Goal: Use online tool/utility

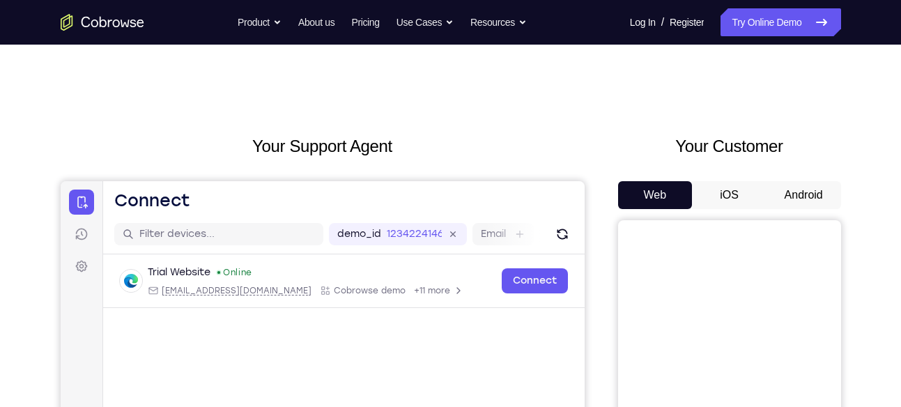
click at [810, 192] on button "Android" at bounding box center [803, 195] width 75 height 28
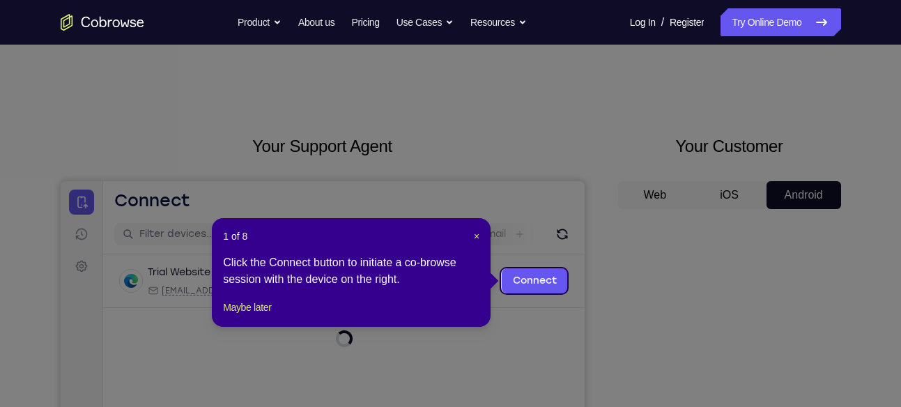
click at [810, 192] on icon at bounding box center [455, 203] width 911 height 407
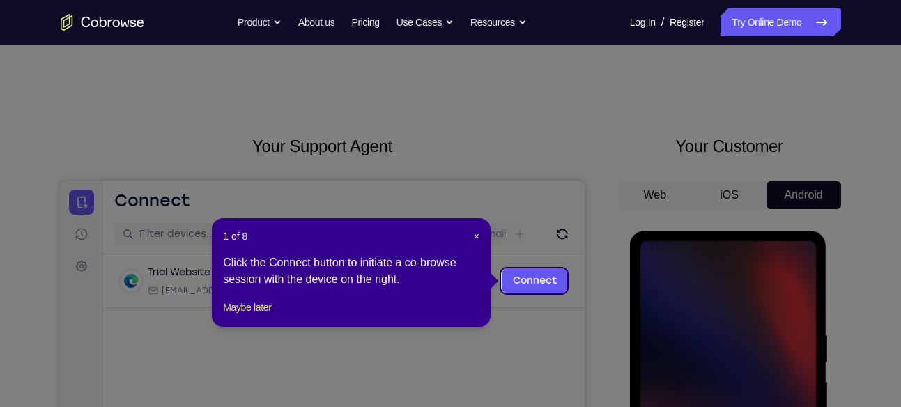
click at [481, 236] on div "1 of 8 × Click the Connect button to initiate a co-browse session with the devi…" at bounding box center [351, 272] width 279 height 109
click at [474, 233] on span "×" at bounding box center [477, 236] width 6 height 11
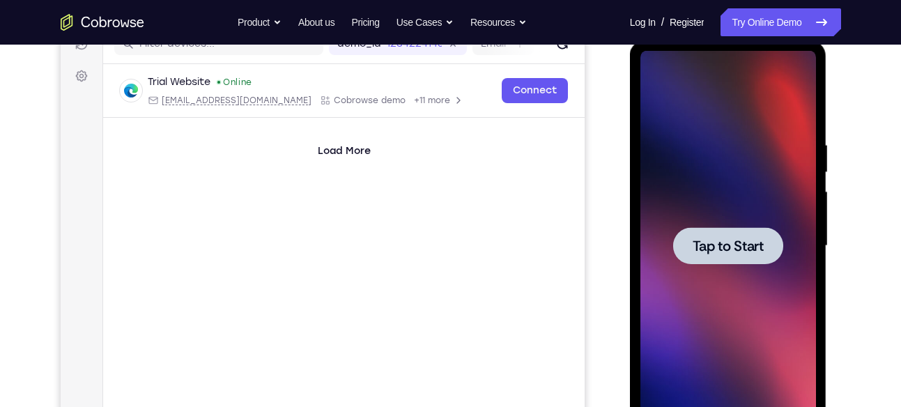
scroll to position [193, 0]
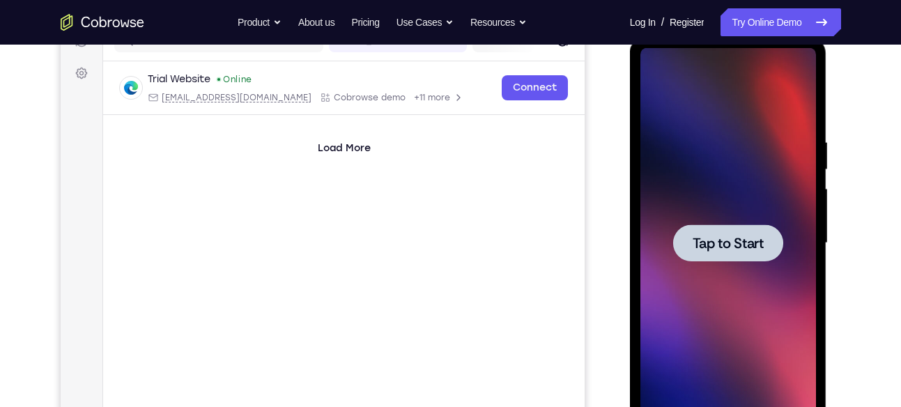
click at [724, 245] on span "Tap to Start" at bounding box center [728, 243] width 71 height 14
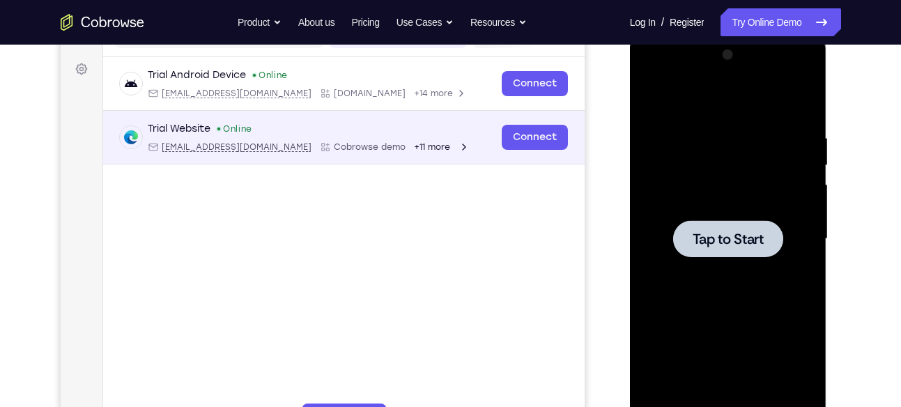
scroll to position [210, 0]
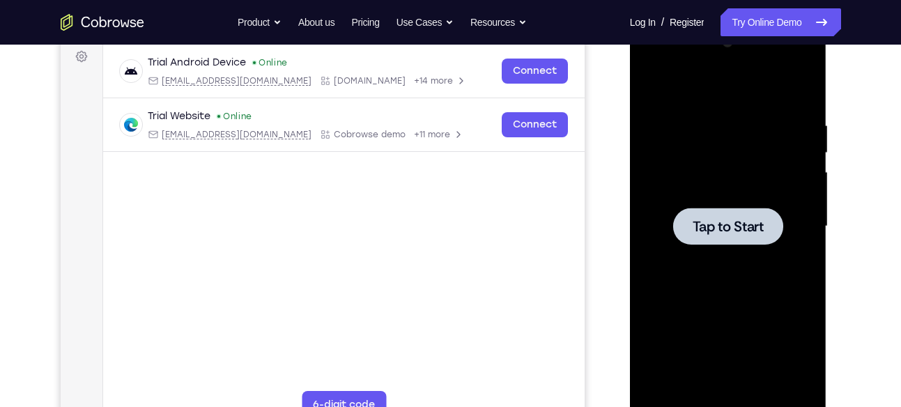
click at [691, 209] on div at bounding box center [728, 226] width 110 height 37
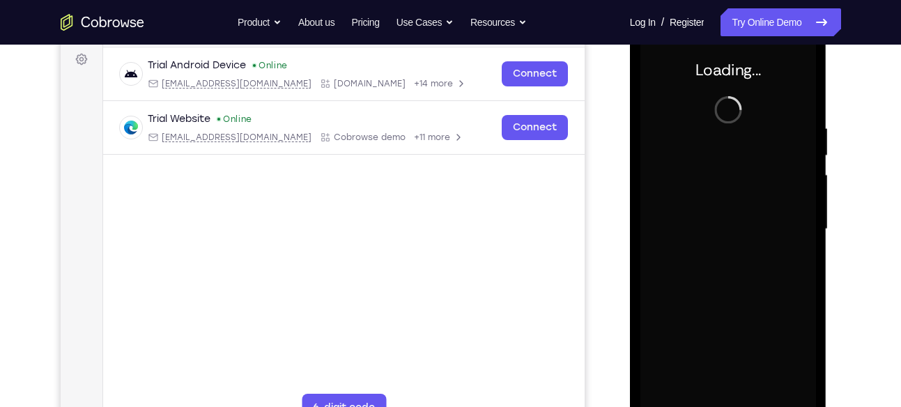
scroll to position [217, 0]
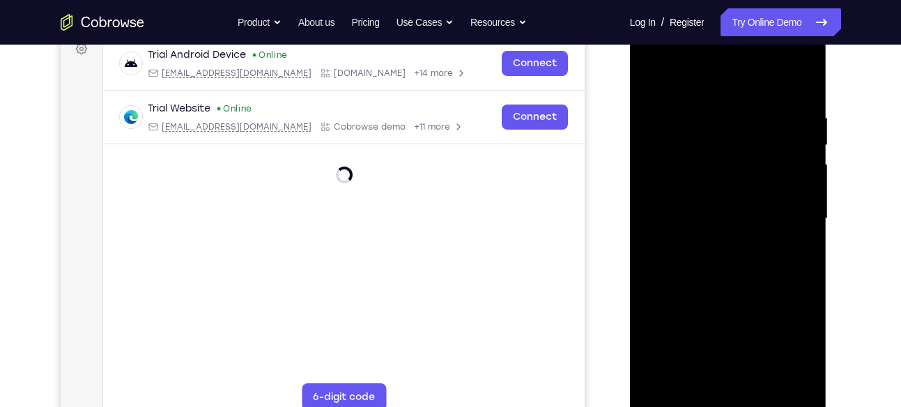
click at [729, 399] on div at bounding box center [728, 219] width 176 height 390
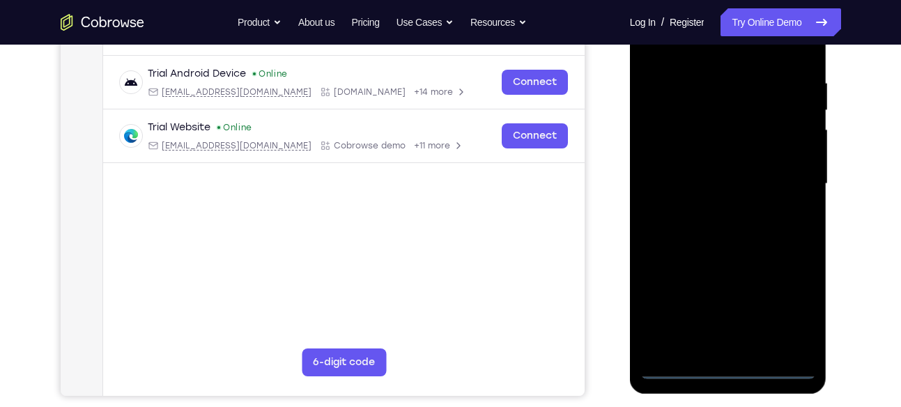
scroll to position [253, 0]
click at [789, 309] on div at bounding box center [728, 183] width 176 height 390
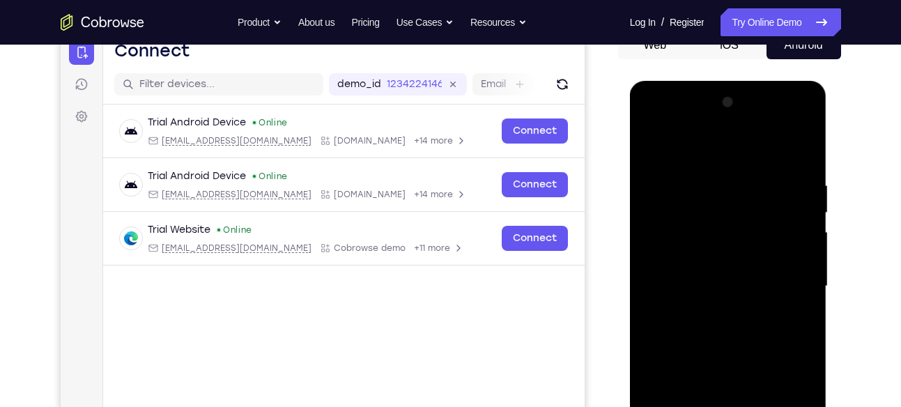
scroll to position [154, 0]
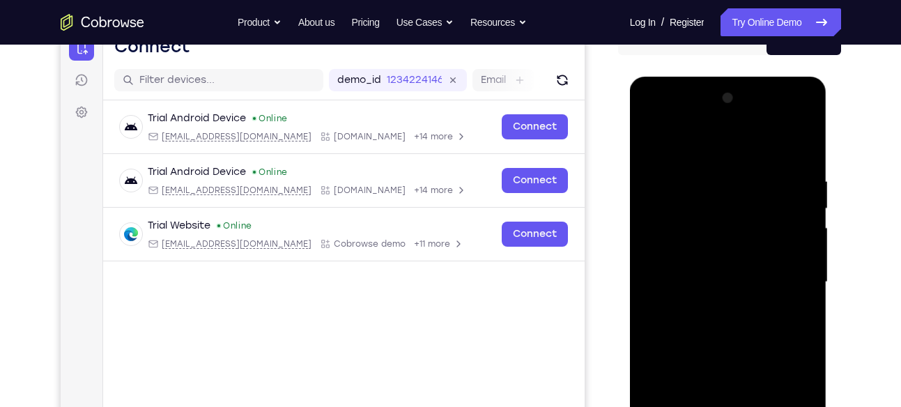
click at [716, 144] on div at bounding box center [728, 282] width 176 height 390
click at [789, 272] on div at bounding box center [728, 282] width 176 height 390
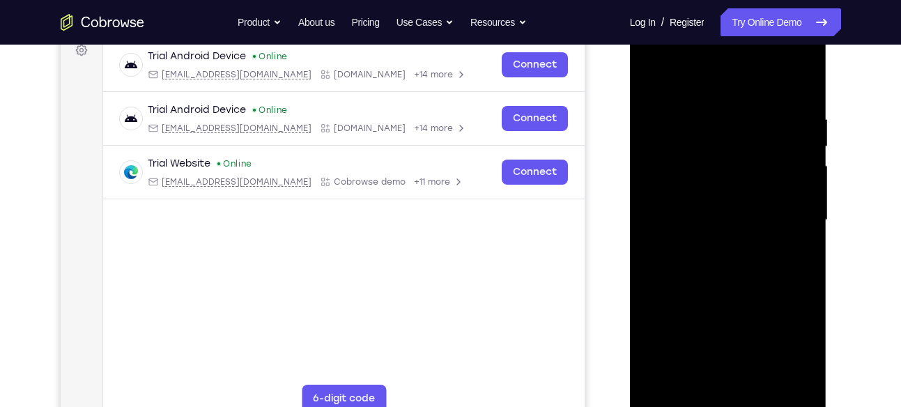
scroll to position [217, 0]
click at [718, 244] on div at bounding box center [728, 219] width 176 height 390
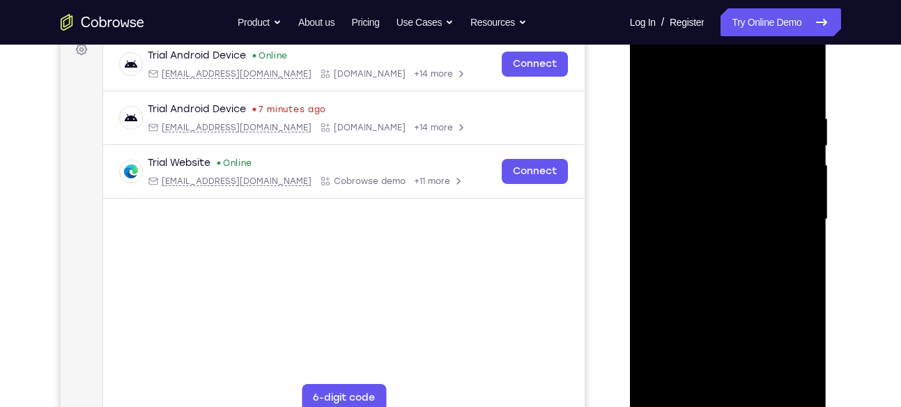
click at [693, 197] on div at bounding box center [728, 219] width 176 height 390
click at [697, 233] on div at bounding box center [728, 219] width 176 height 390
click at [697, 218] on div at bounding box center [728, 219] width 176 height 390
click at [755, 281] on div at bounding box center [728, 219] width 176 height 390
click at [767, 380] on div at bounding box center [728, 219] width 176 height 390
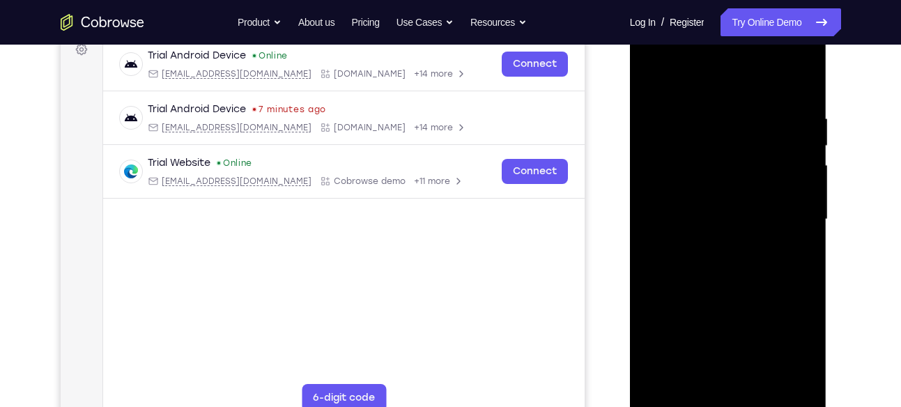
click at [725, 288] on div at bounding box center [728, 219] width 176 height 390
click at [740, 217] on div at bounding box center [728, 219] width 176 height 390
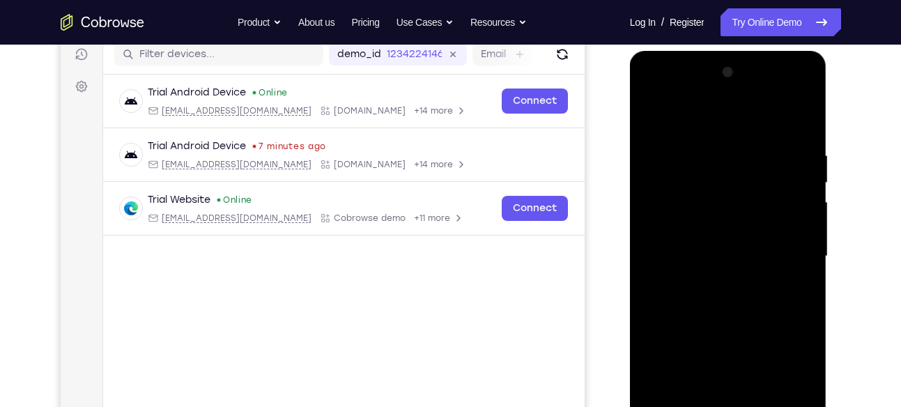
scroll to position [180, 0]
click at [729, 309] on div at bounding box center [728, 256] width 176 height 390
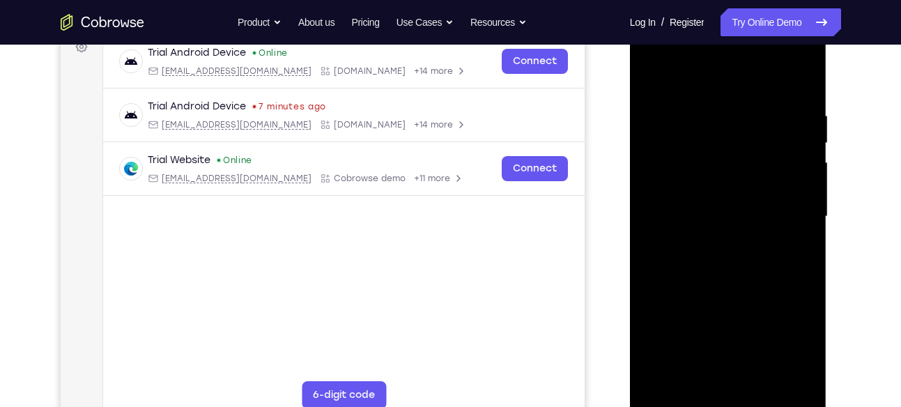
scroll to position [221, 0]
click at [802, 311] on div at bounding box center [728, 215] width 176 height 390
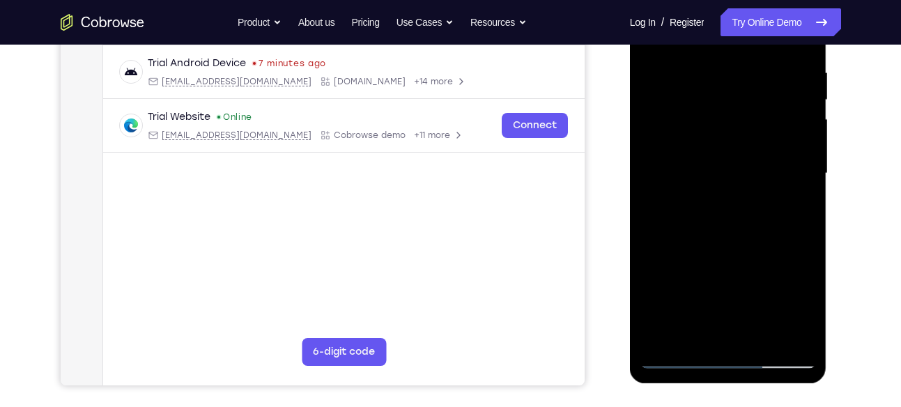
scroll to position [263, 0]
click at [677, 356] on div at bounding box center [728, 173] width 176 height 390
click at [707, 82] on div at bounding box center [728, 173] width 176 height 390
click at [678, 355] on div at bounding box center [728, 173] width 176 height 390
click at [729, 126] on div at bounding box center [728, 173] width 176 height 390
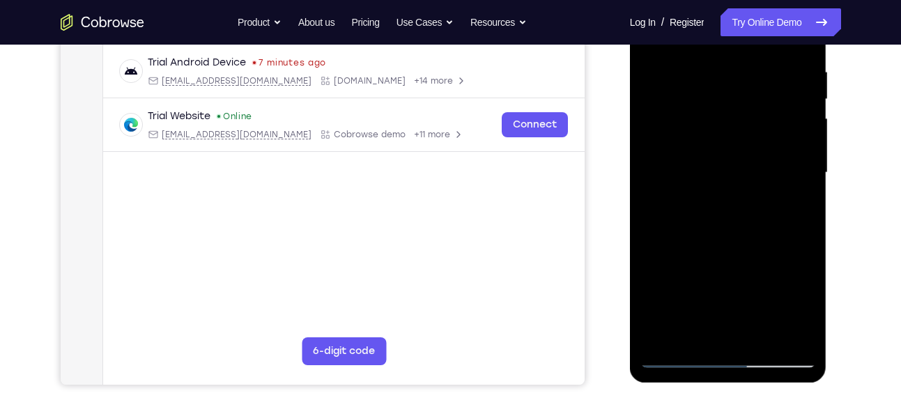
click at [766, 125] on div at bounding box center [728, 173] width 176 height 390
click at [686, 155] on div at bounding box center [728, 173] width 176 height 390
click at [728, 246] on div at bounding box center [728, 173] width 176 height 390
click at [766, 240] on div at bounding box center [728, 173] width 176 height 390
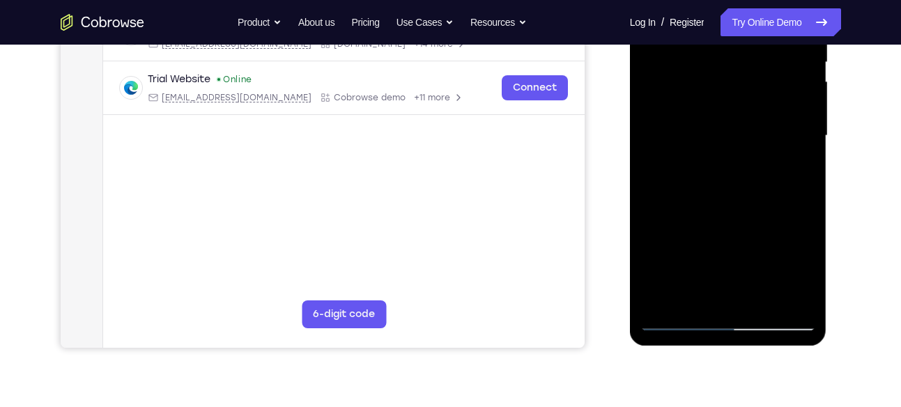
scroll to position [301, 0]
click at [758, 298] on div at bounding box center [728, 135] width 176 height 390
click at [702, 132] on div at bounding box center [728, 135] width 176 height 390
click at [696, 288] on div at bounding box center [728, 135] width 176 height 390
click at [799, 274] on div at bounding box center [728, 135] width 176 height 390
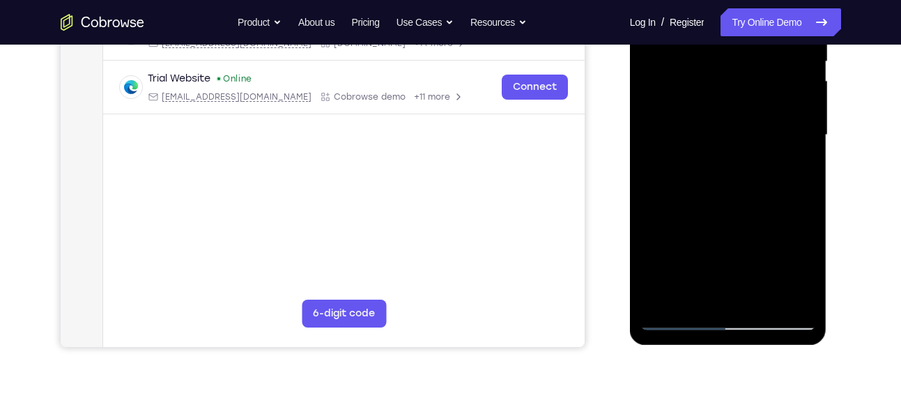
click at [799, 274] on div at bounding box center [728, 135] width 176 height 390
click at [684, 172] on div at bounding box center [728, 135] width 176 height 390
click at [798, 169] on div at bounding box center [728, 135] width 176 height 390
click at [711, 170] on div at bounding box center [728, 135] width 176 height 390
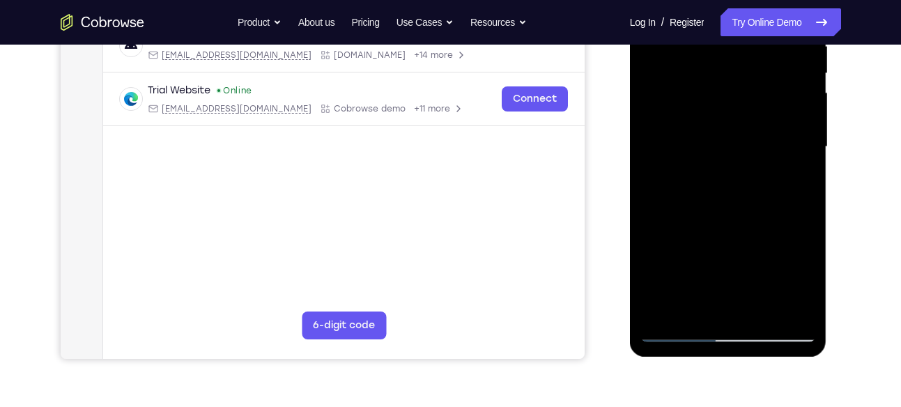
scroll to position [295, 0]
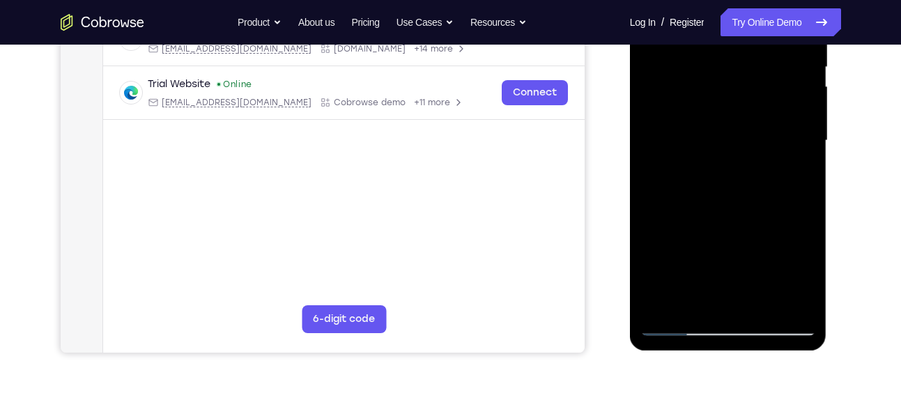
click at [670, 330] on div at bounding box center [728, 141] width 176 height 390
click at [805, 278] on div at bounding box center [728, 141] width 176 height 390
click at [670, 323] on div at bounding box center [728, 141] width 176 height 390
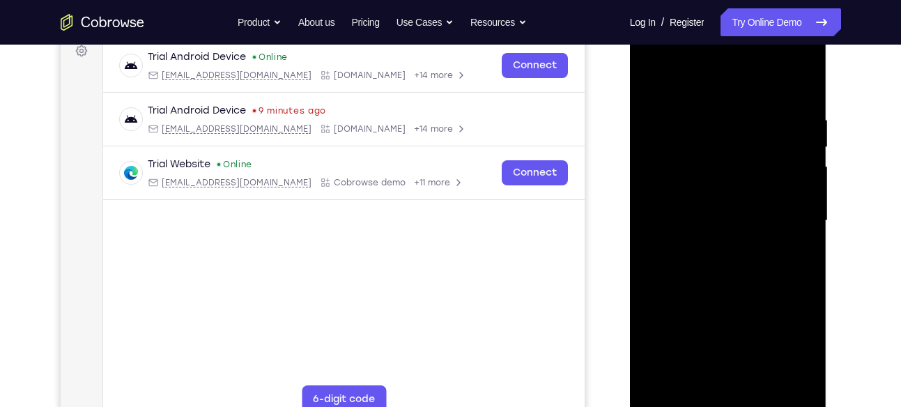
scroll to position [215, 0]
click at [649, 80] on div at bounding box center [728, 221] width 176 height 390
click at [658, 83] on div at bounding box center [728, 221] width 176 height 390
click at [805, 75] on div at bounding box center [728, 221] width 176 height 390
click at [789, 107] on div at bounding box center [728, 221] width 176 height 390
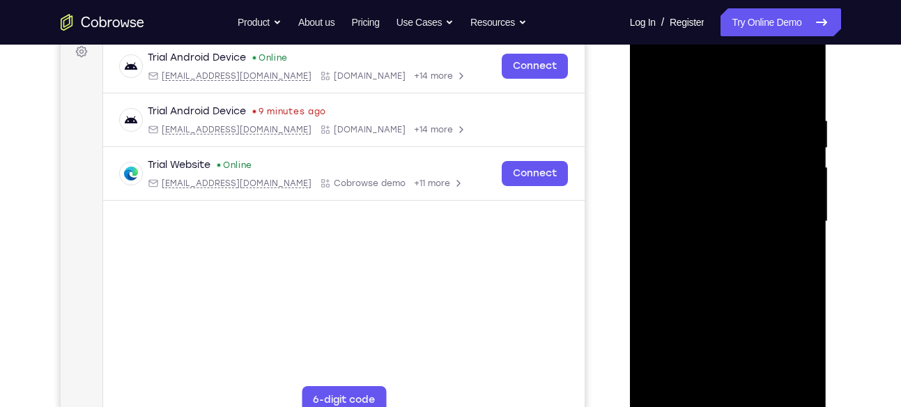
click at [693, 96] on div at bounding box center [728, 221] width 176 height 390
click at [681, 401] on div at bounding box center [728, 221] width 176 height 390
click at [688, 169] on div at bounding box center [728, 221] width 176 height 390
click at [682, 400] on div at bounding box center [728, 221] width 176 height 390
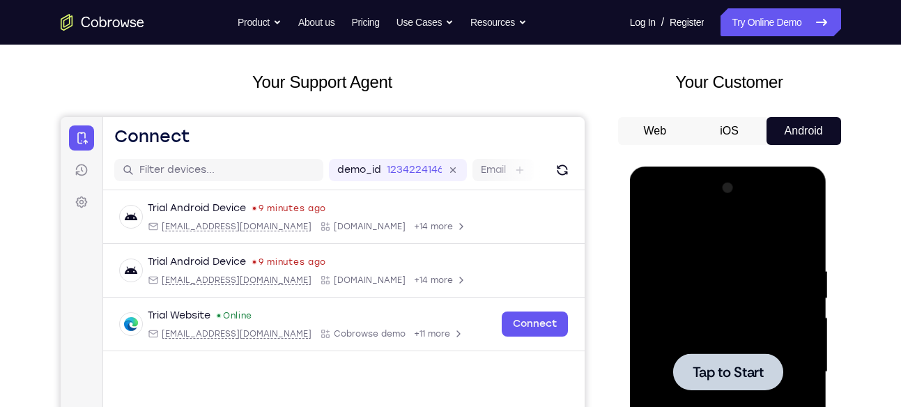
scroll to position [63, 0]
